Goal: Information Seeking & Learning: Learn about a topic

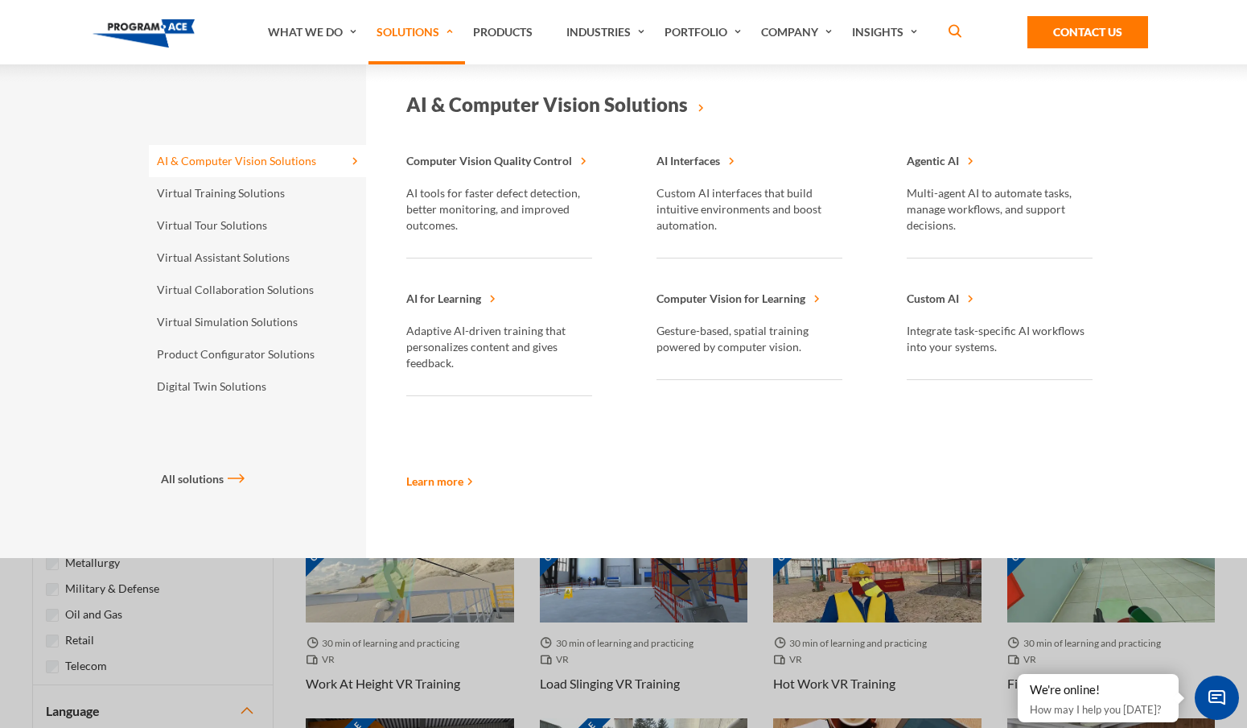
scroll to position [380, 0]
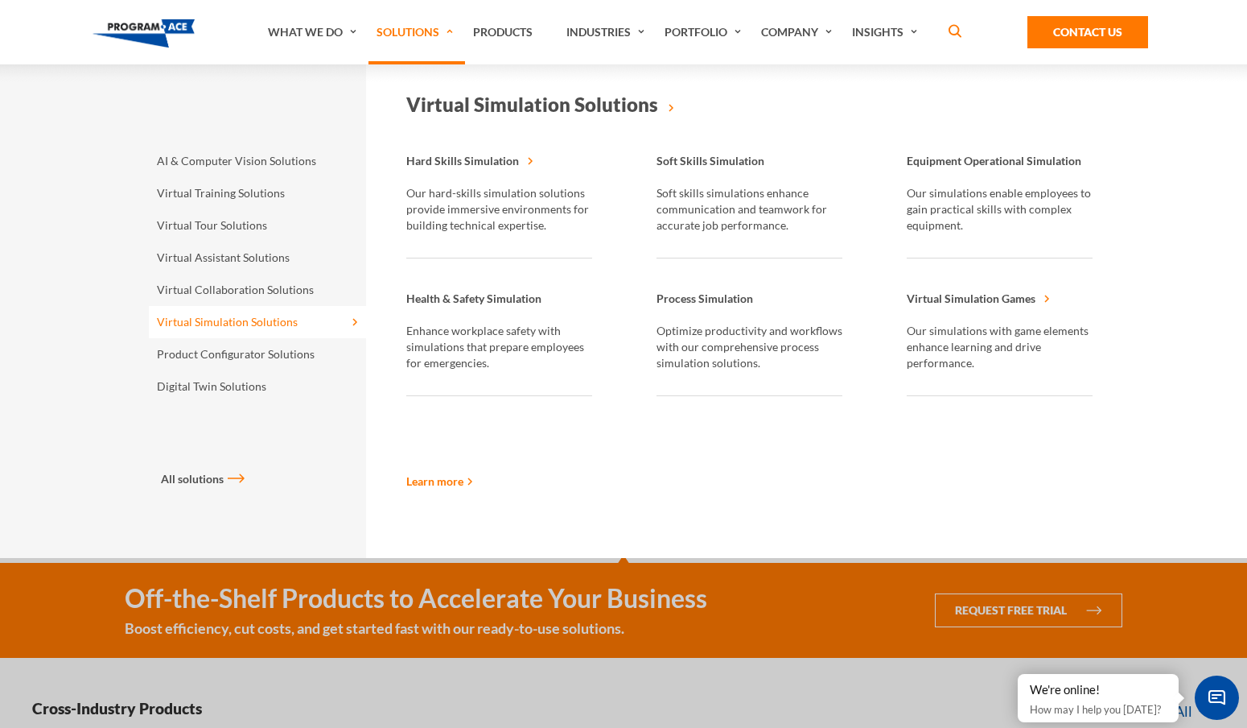
click at [441, 297] on span "Health & Safety Simulation" at bounding box center [473, 298] width 135 height 14
click at [468, 328] on p "Enhance workplace safety with simulations that prepare employees for emergencie…" at bounding box center [499, 347] width 186 height 48
click at [537, 98] on span "Virtual Simulation Solutions" at bounding box center [532, 104] width 252 height 23
